Goal: Transaction & Acquisition: Purchase product/service

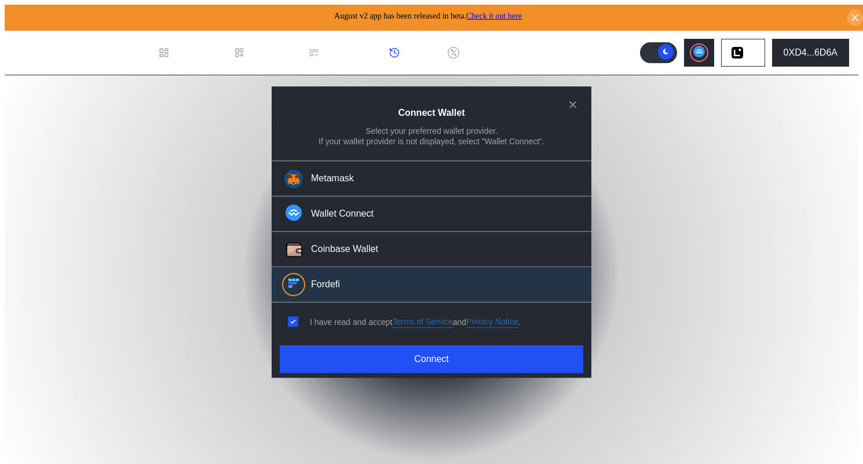
click at [380, 340] on div "Connect Wallet Select your preferred wallet provider. If your wallet provider i…" at bounding box center [432, 232] width 320 height 292
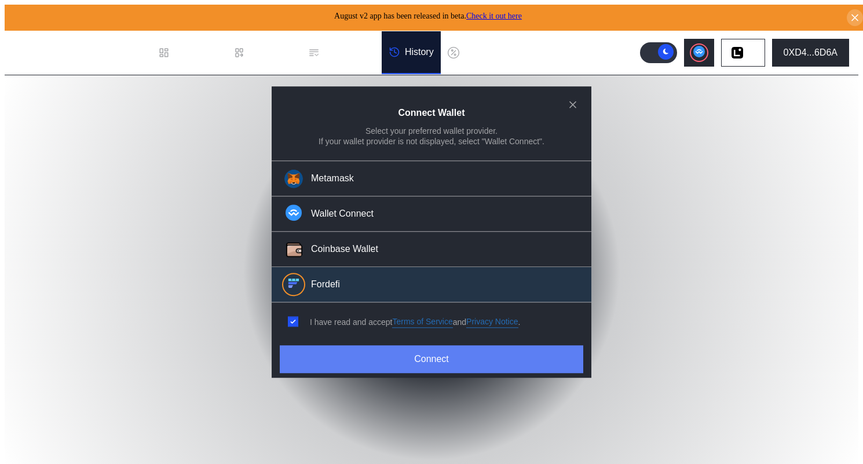
click at [380, 350] on button "Connect" at bounding box center [431, 359] width 303 height 28
click at [382, 354] on button "Connect" at bounding box center [431, 359] width 303 height 28
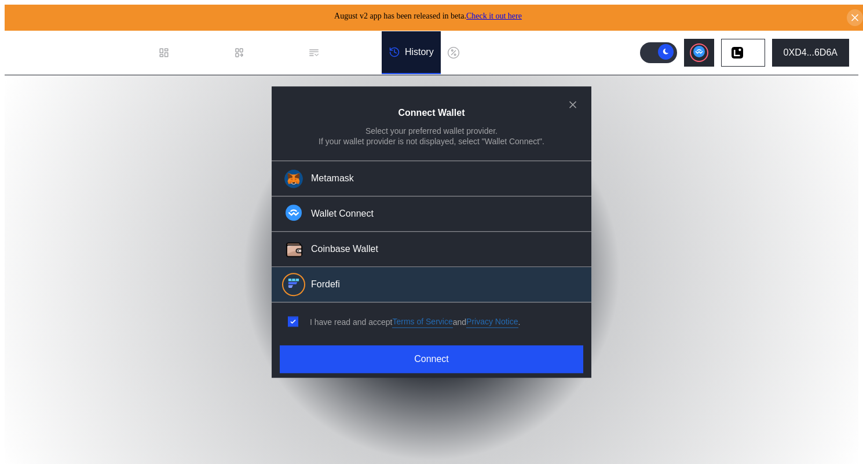
select select "*"
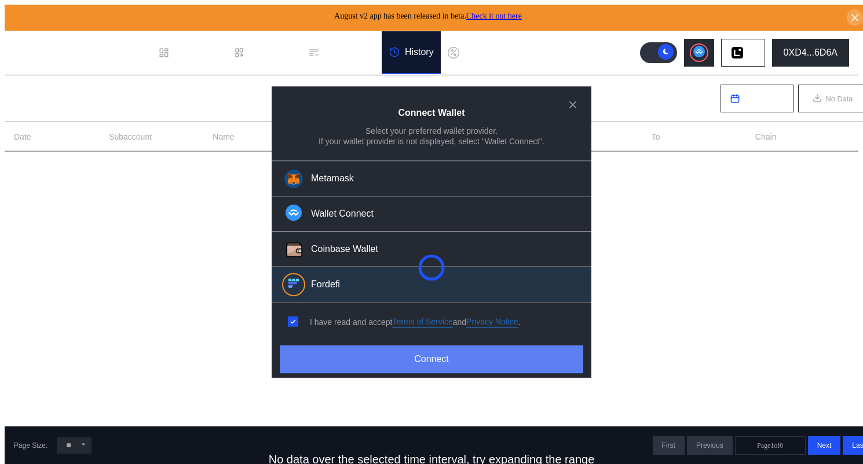
click at [434, 355] on button "Connect" at bounding box center [431, 359] width 303 height 28
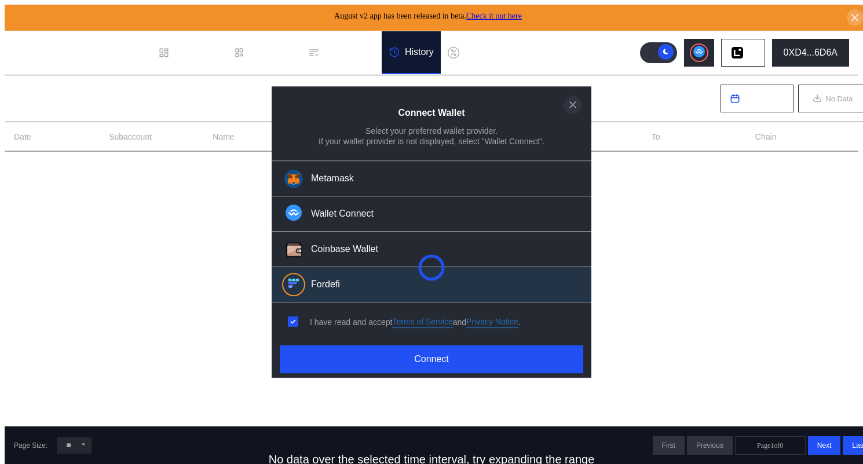
click at [570, 107] on icon "close modal" at bounding box center [573, 104] width 12 height 12
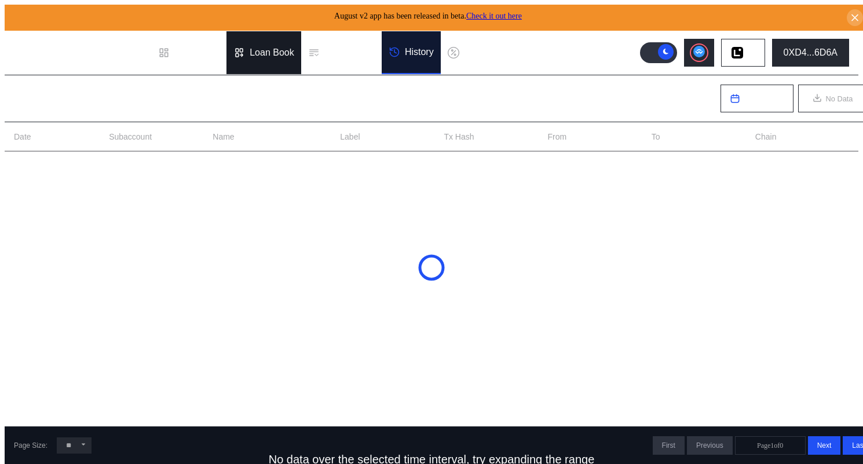
click at [265, 47] on div "Loan Book" at bounding box center [272, 52] width 45 height 10
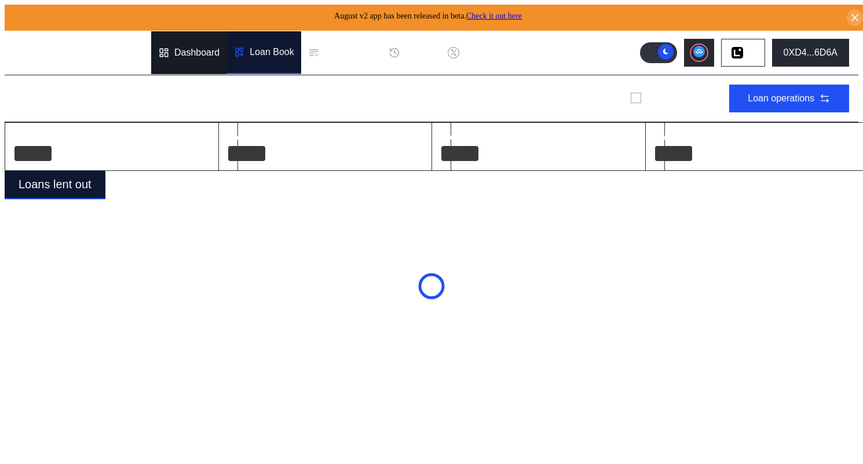
click at [163, 47] on icon at bounding box center [164, 53] width 12 height 12
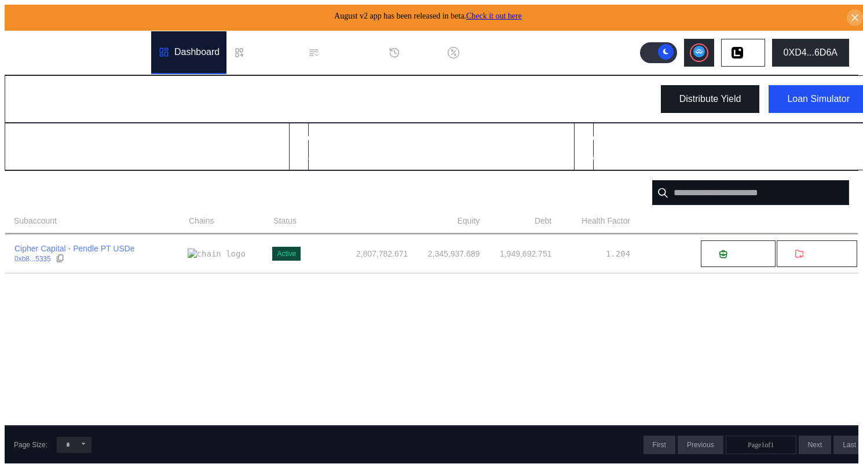
click at [666, 100] on button "Distribute Yield" at bounding box center [710, 99] width 99 height 28
click at [796, 52] on div "0XD4...6D6A" at bounding box center [810, 52] width 54 height 10
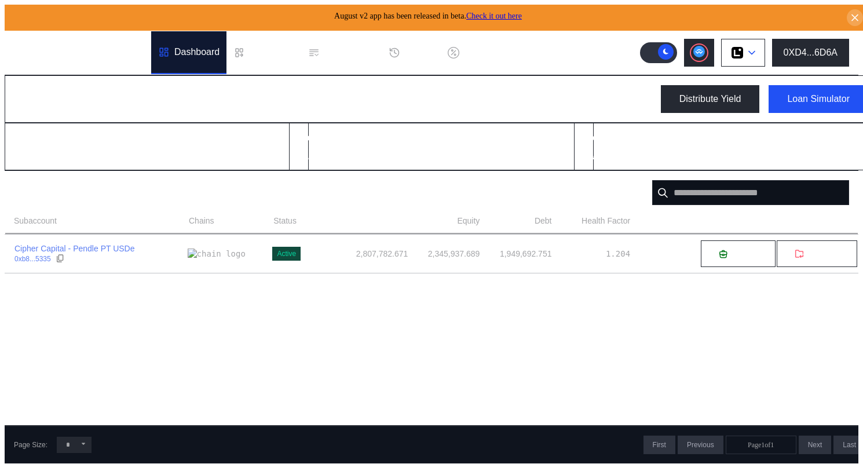
click at [754, 50] on icon at bounding box center [751, 52] width 7 height 5
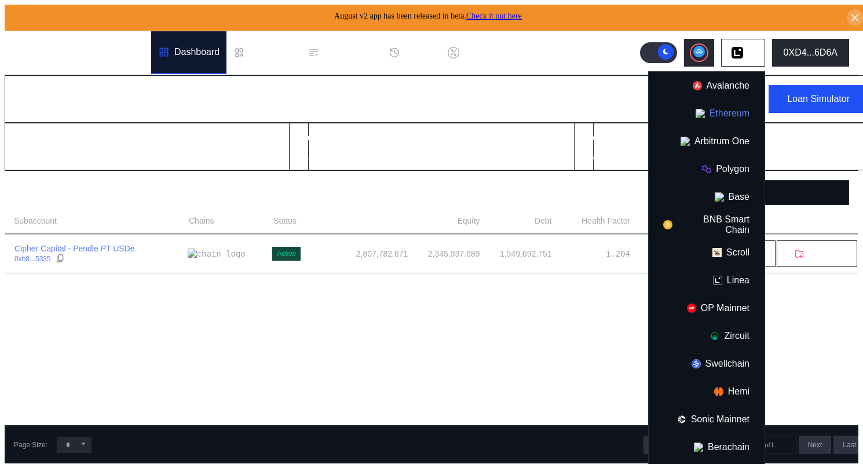
click at [729, 104] on button "Ethereum" at bounding box center [706, 114] width 116 height 28
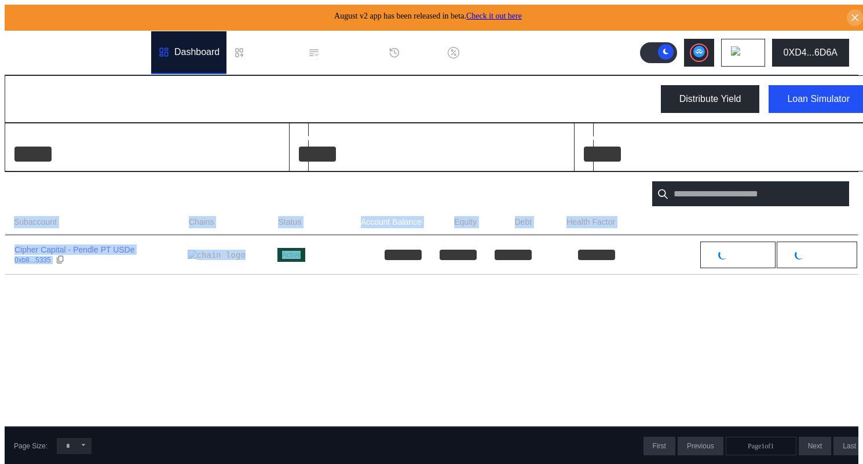
drag, startPoint x: 479, startPoint y: 255, endPoint x: 510, endPoint y: 306, distance: 60.0
click at [510, 306] on div "Subaccount Chains Status Account Balance Equity Debt Health Factor Cipher Capit…" at bounding box center [431, 320] width 853 height 211
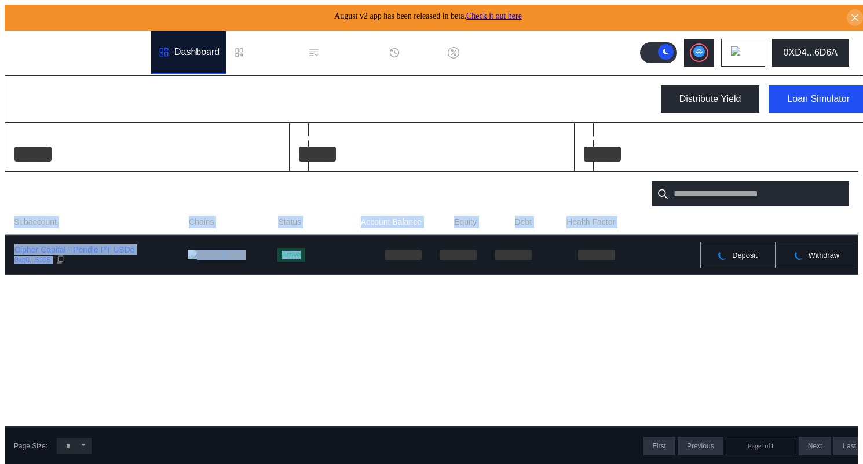
click at [734, 255] on span "Deposit" at bounding box center [744, 255] width 25 height 9
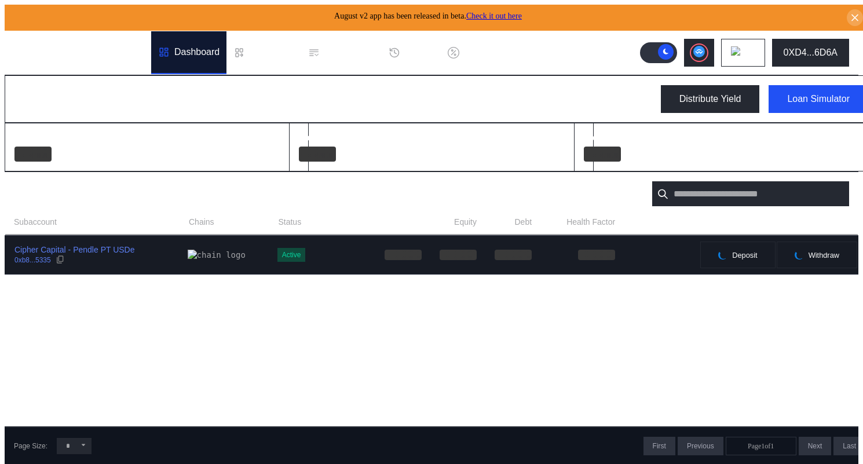
click at [660, 255] on div "Deposit Withdraw" at bounding box center [741, 255] width 251 height 28
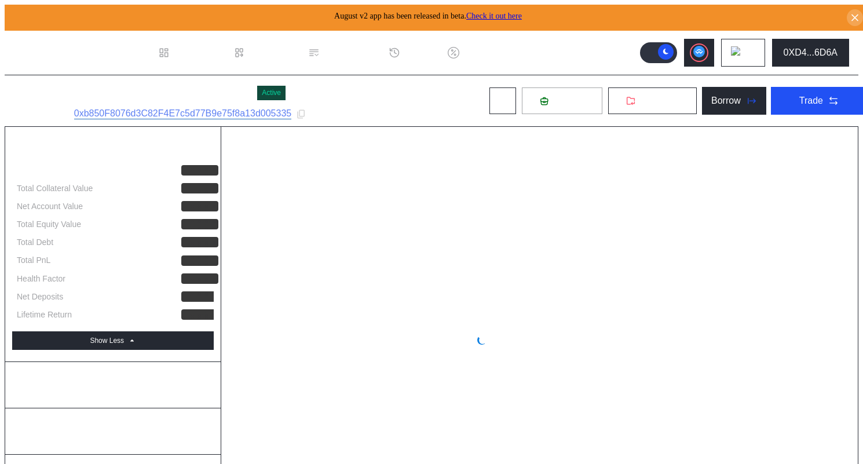
click at [553, 101] on span "Deposit" at bounding box center [568, 101] width 31 height 10
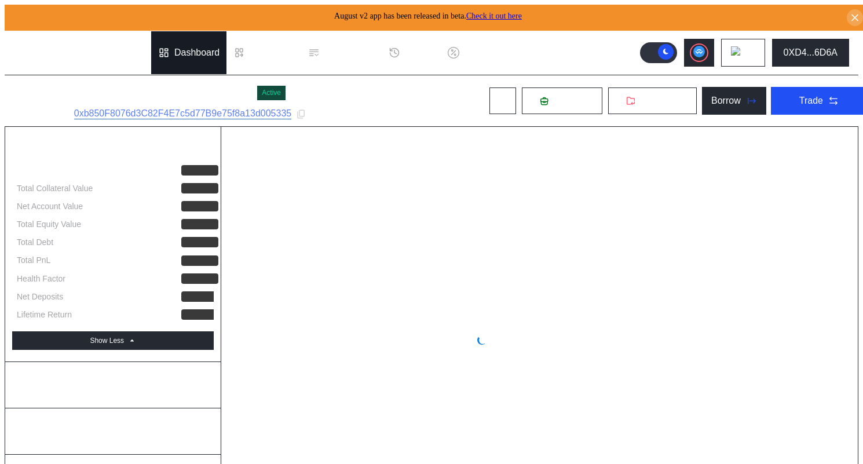
click at [191, 56] on div "Dashboard" at bounding box center [188, 52] width 75 height 43
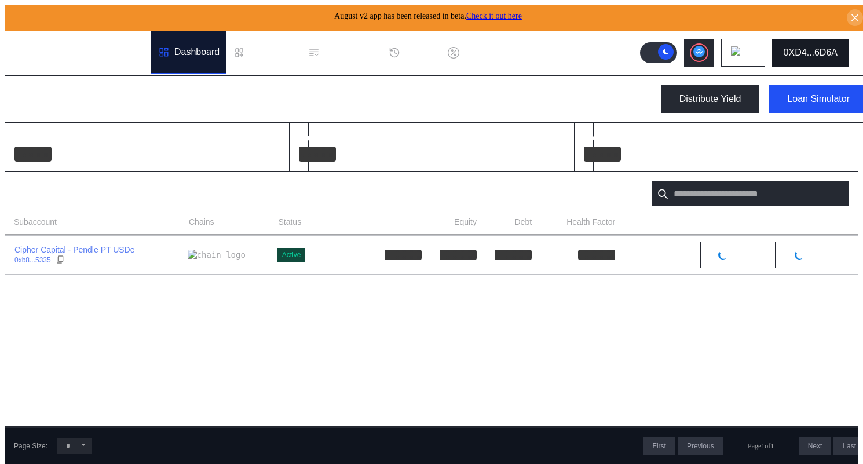
click at [794, 50] on div "0XD4...6D6A" at bounding box center [810, 52] width 54 height 10
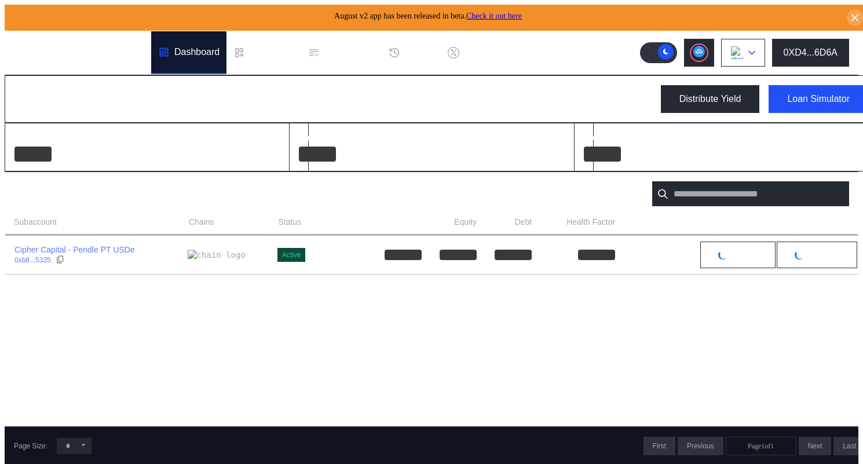
click at [763, 50] on button at bounding box center [743, 53] width 44 height 28
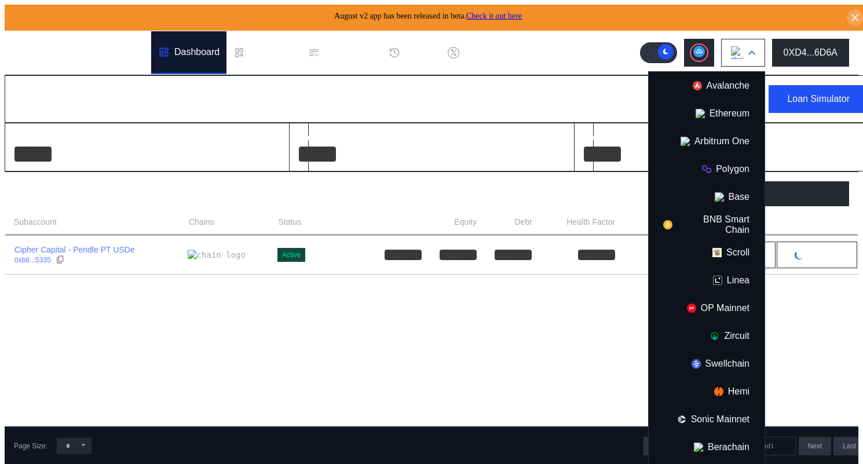
click at [763, 50] on button at bounding box center [743, 53] width 44 height 28
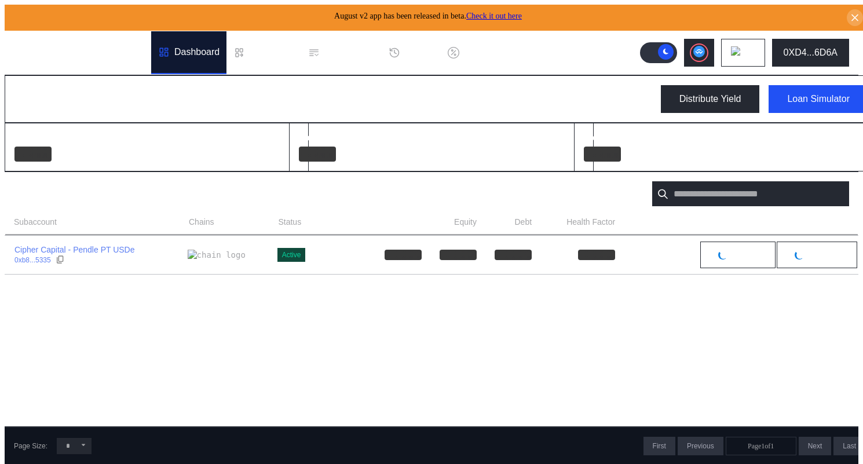
drag, startPoint x: 709, startPoint y: 56, endPoint x: 693, endPoint y: 79, distance: 27.8
click at [693, 79] on div "August v2 app has been released in beta. Check it out here .cls-1 { fill: #fff;…" at bounding box center [431, 391] width 853 height 773
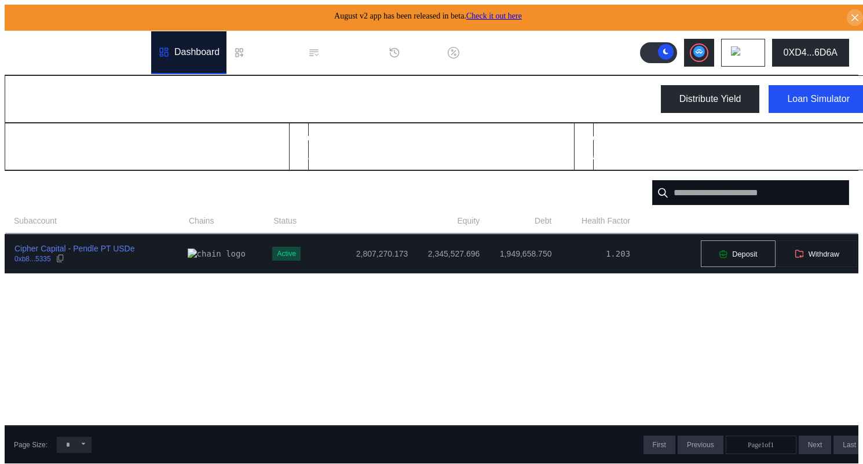
click at [722, 254] on icon at bounding box center [723, 254] width 9 height 9
click at [720, 255] on icon at bounding box center [723, 255] width 6 height 3
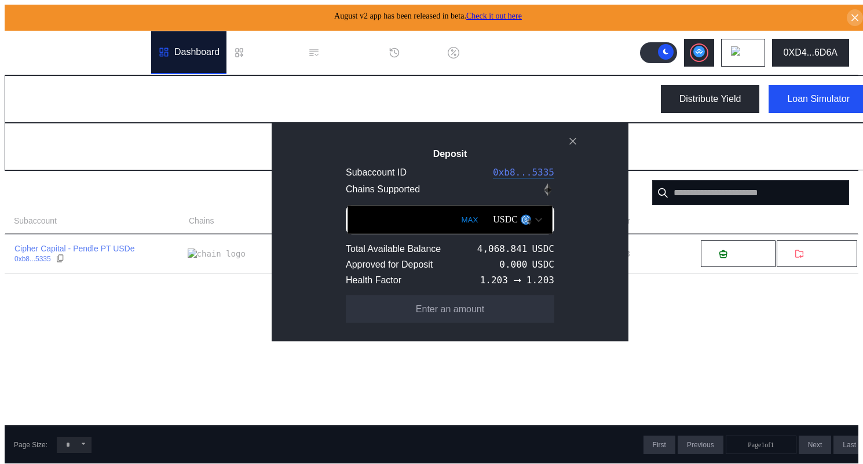
click at [402, 226] on input "Deposit" at bounding box center [449, 219] width 205 height 29
click at [482, 249] on div "4,068.841" at bounding box center [502, 248] width 50 height 11
copy div "4,068.841"
click at [375, 209] on input "Deposit" at bounding box center [449, 219] width 205 height 29
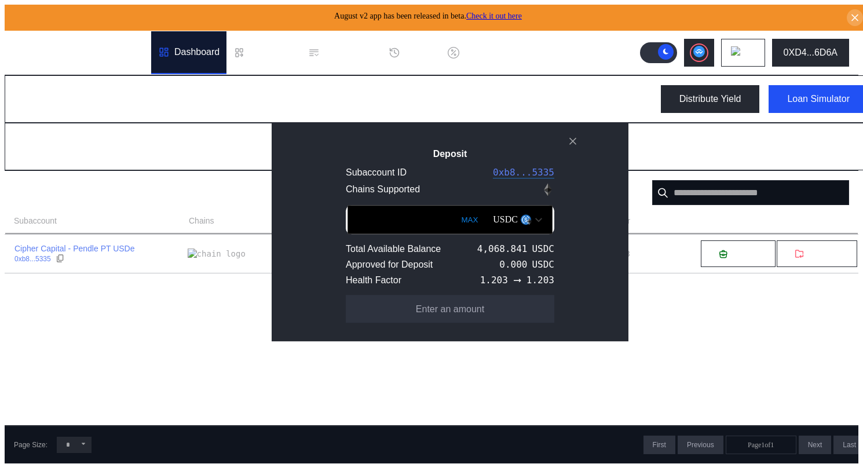
click at [457, 224] on button "MAX" at bounding box center [469, 219] width 24 height 27
type input "**********"
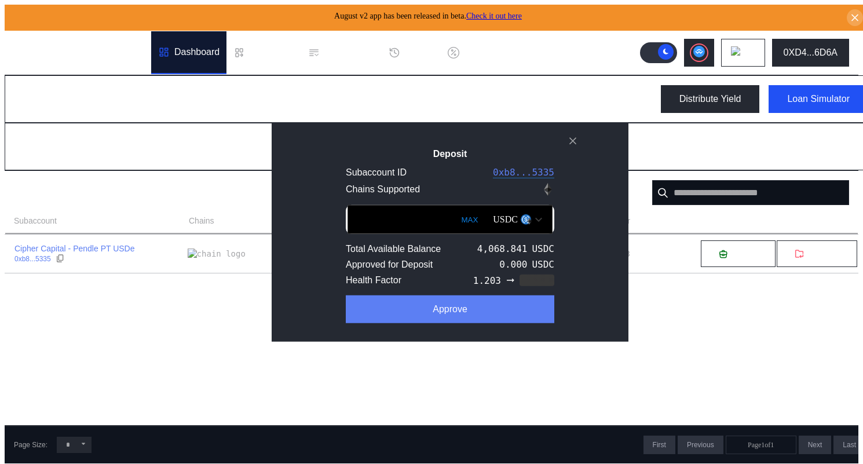
click at [434, 310] on button "Approve" at bounding box center [450, 309] width 208 height 28
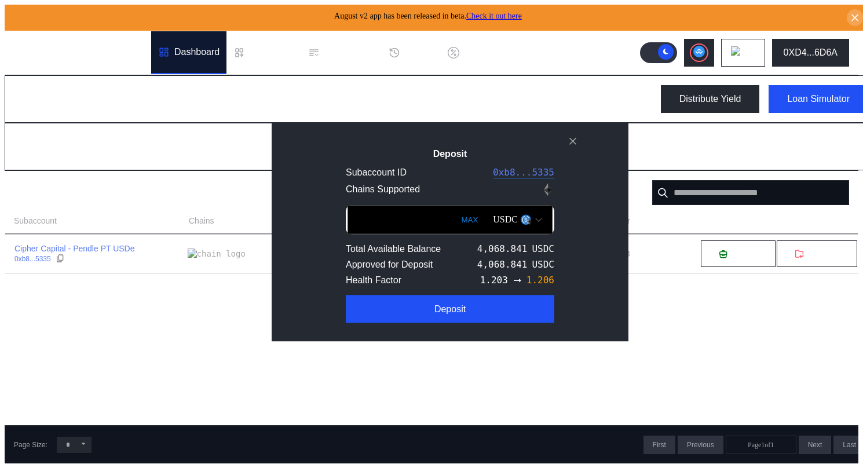
click at [468, 312] on button "Deposit" at bounding box center [450, 309] width 208 height 28
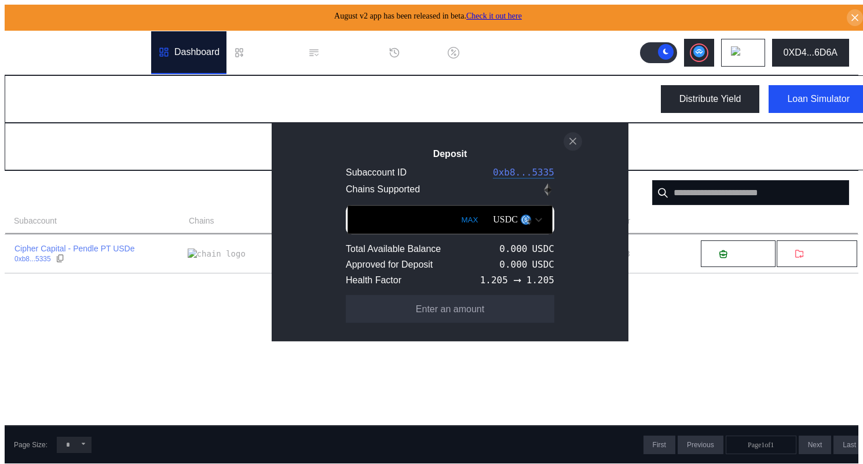
click at [570, 138] on icon "close modal" at bounding box center [573, 141] width 6 height 6
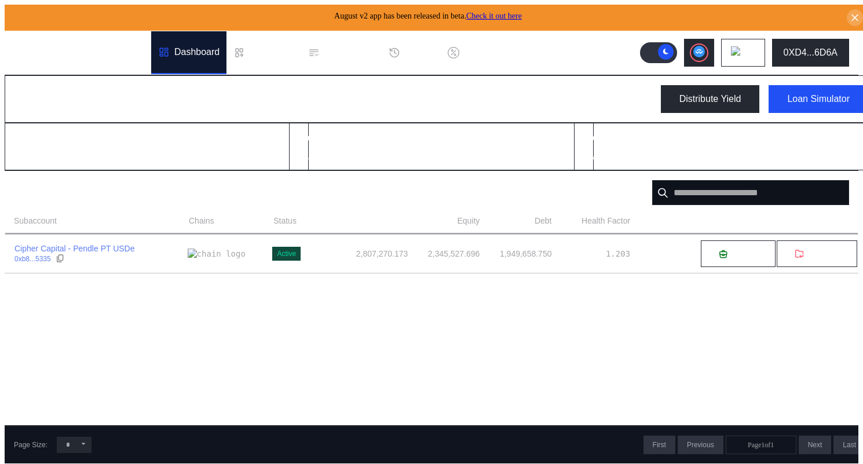
click at [649, 281] on div "Subaccount Chains Status Account Balance Equity Debt Health Factor Cipher Capit…" at bounding box center [431, 319] width 853 height 211
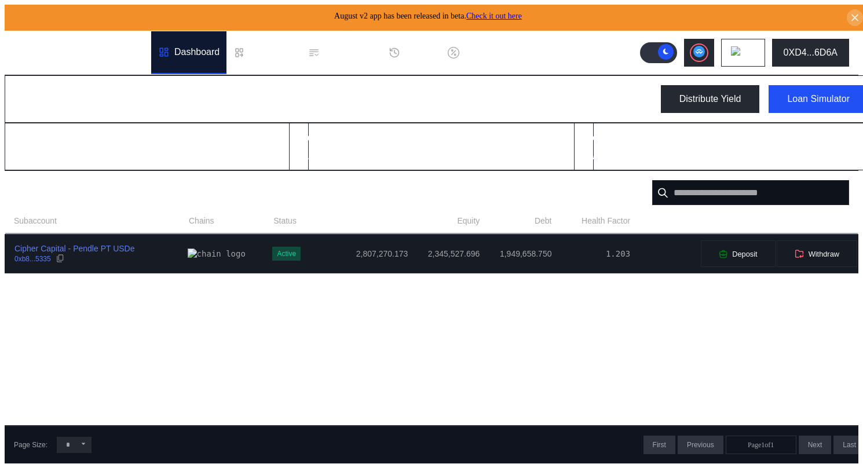
click at [631, 254] on div "Deposit Withdraw" at bounding box center [749, 254] width 236 height 28
select select "*"
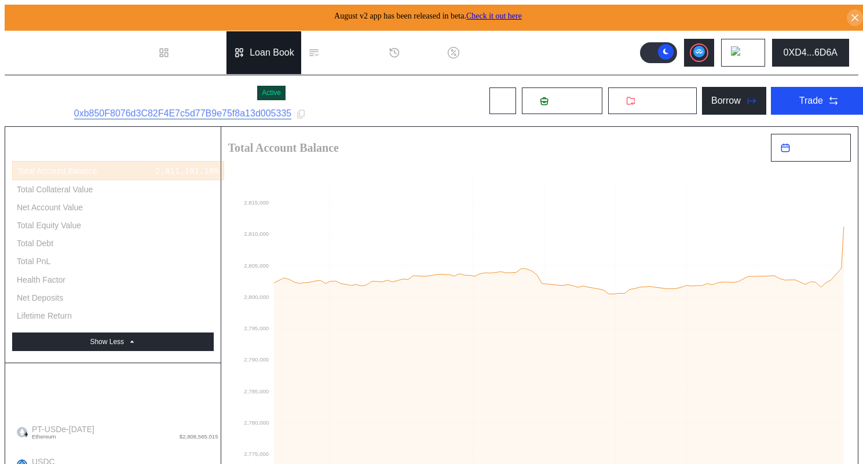
click at [251, 48] on div "Loan Book" at bounding box center [272, 52] width 45 height 10
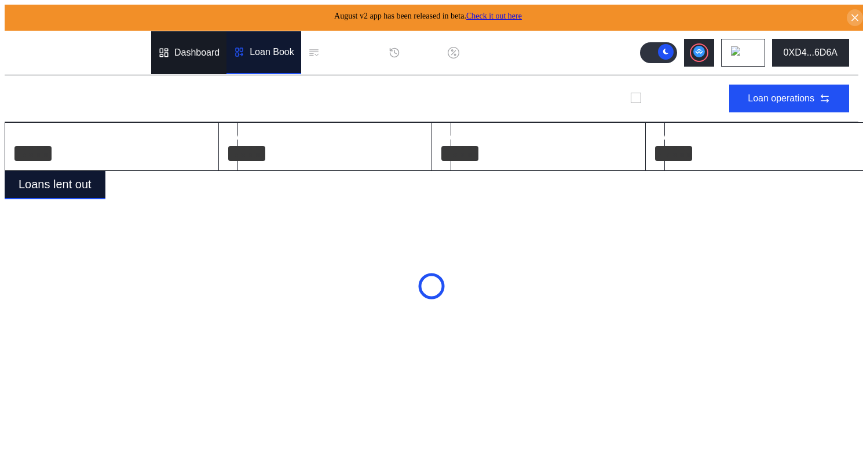
click at [215, 50] on div "Dashboard" at bounding box center [196, 52] width 45 height 10
